Goal: Information Seeking & Learning: Learn about a topic

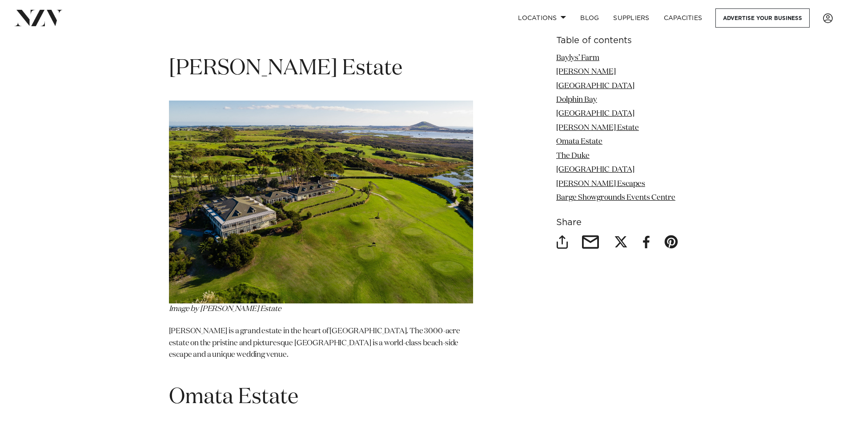
scroll to position [2936, 0]
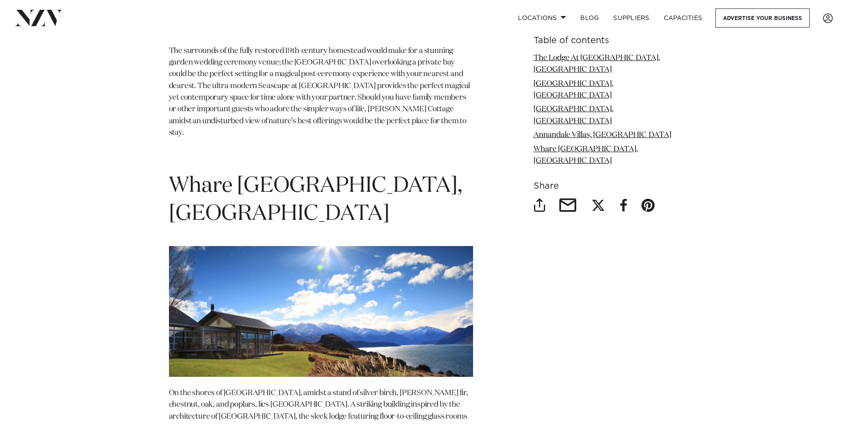
scroll to position [2135, 0]
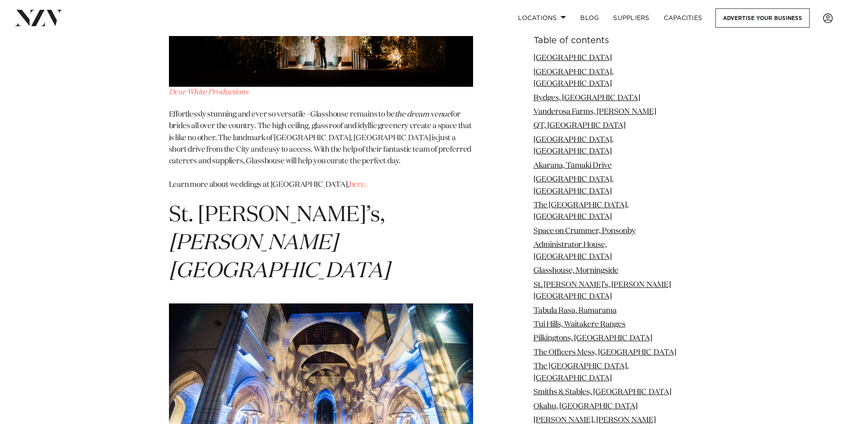
scroll to position [5383, 0]
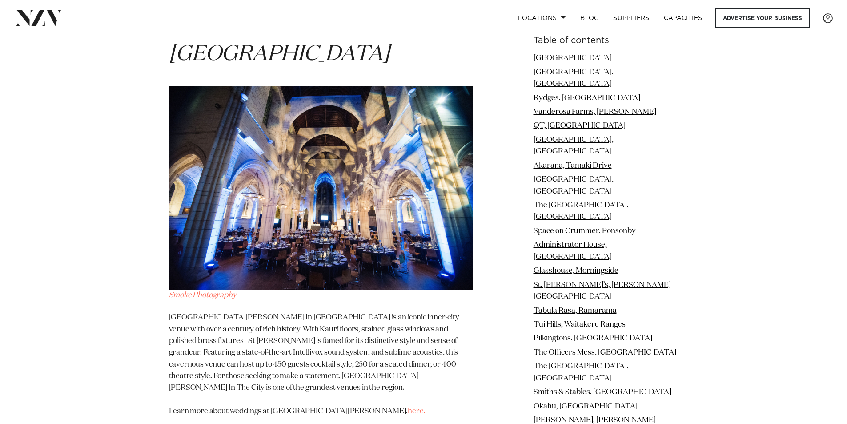
scroll to position [5739, 0]
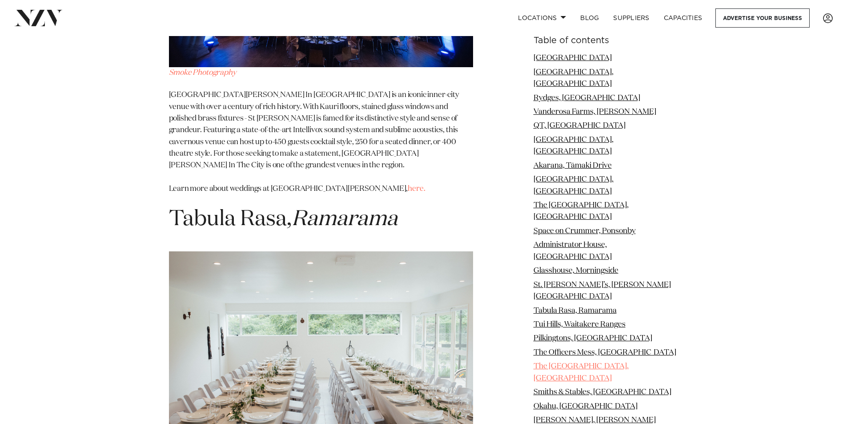
click at [595, 363] on link "The Hunting Lodge, Waimauku" at bounding box center [581, 372] width 95 height 19
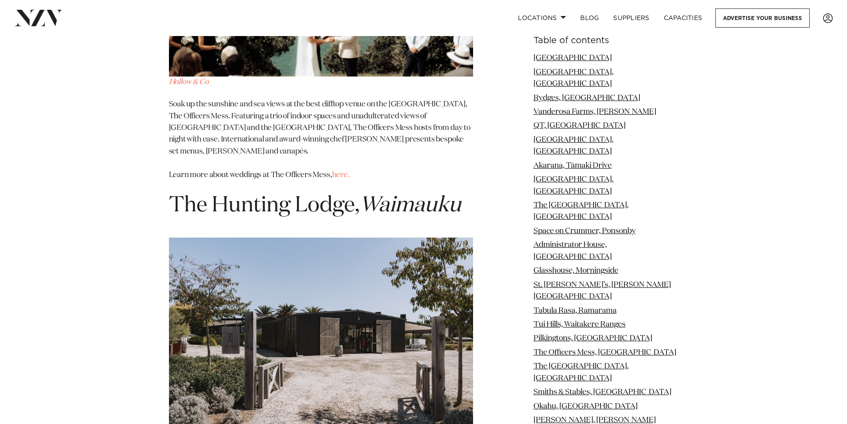
scroll to position [7351, 0]
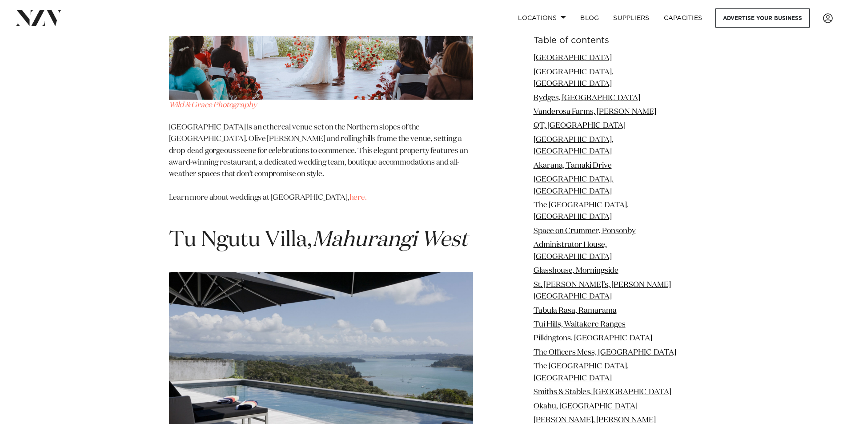
scroll to position [10112, 0]
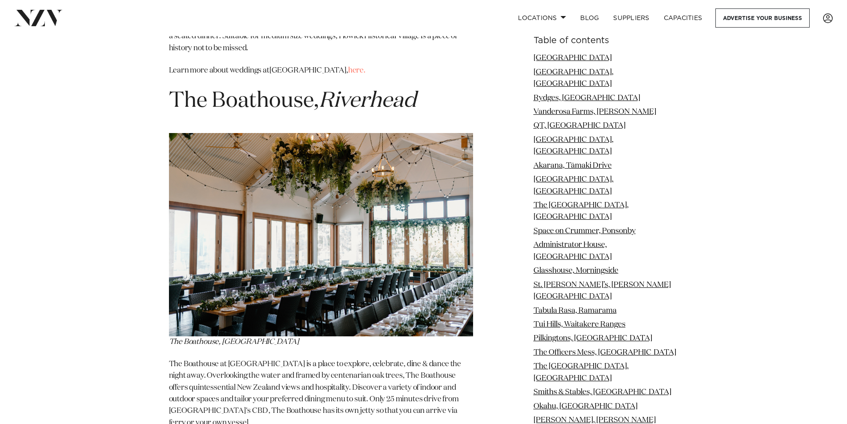
scroll to position [11725, 0]
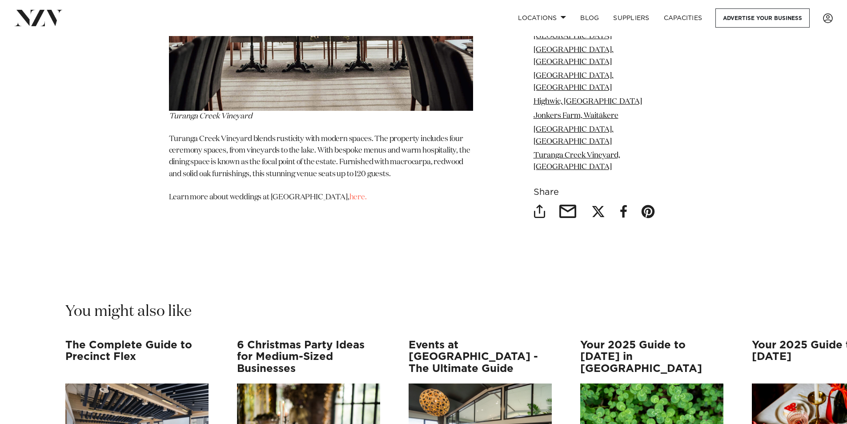
scroll to position [15596, 0]
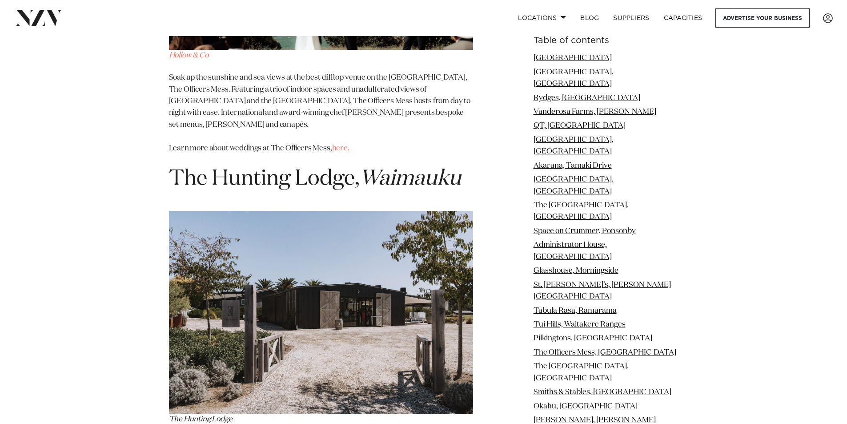
scroll to position [7302, 0]
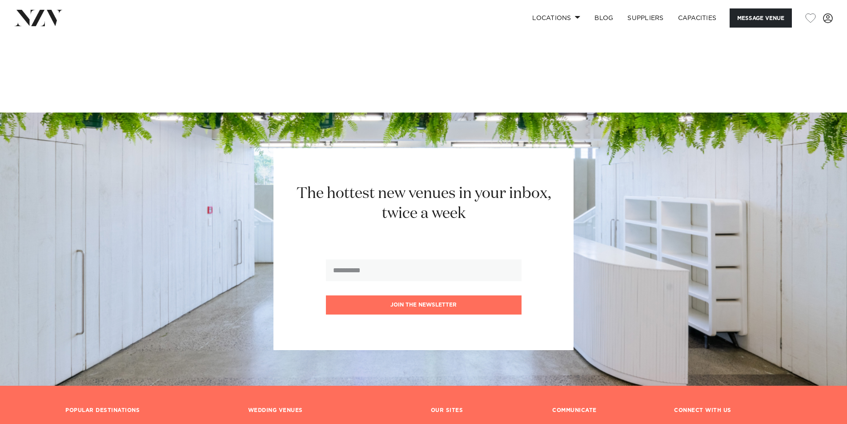
scroll to position [1691, 0]
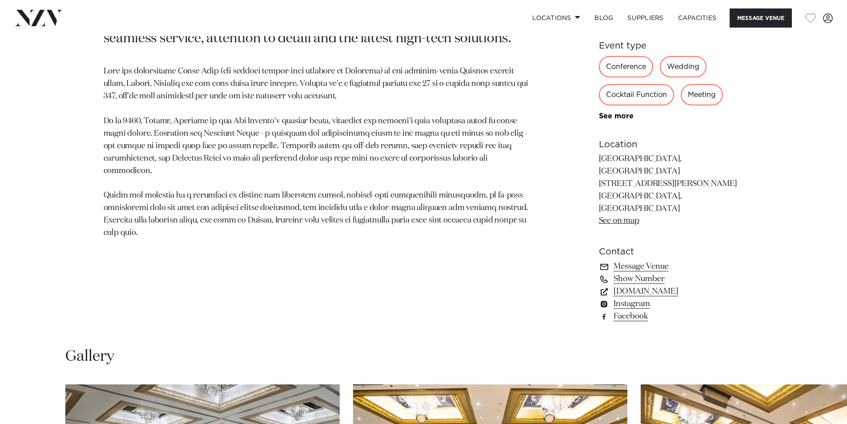
scroll to position [578, 0]
